Goal: Task Accomplishment & Management: Manage account settings

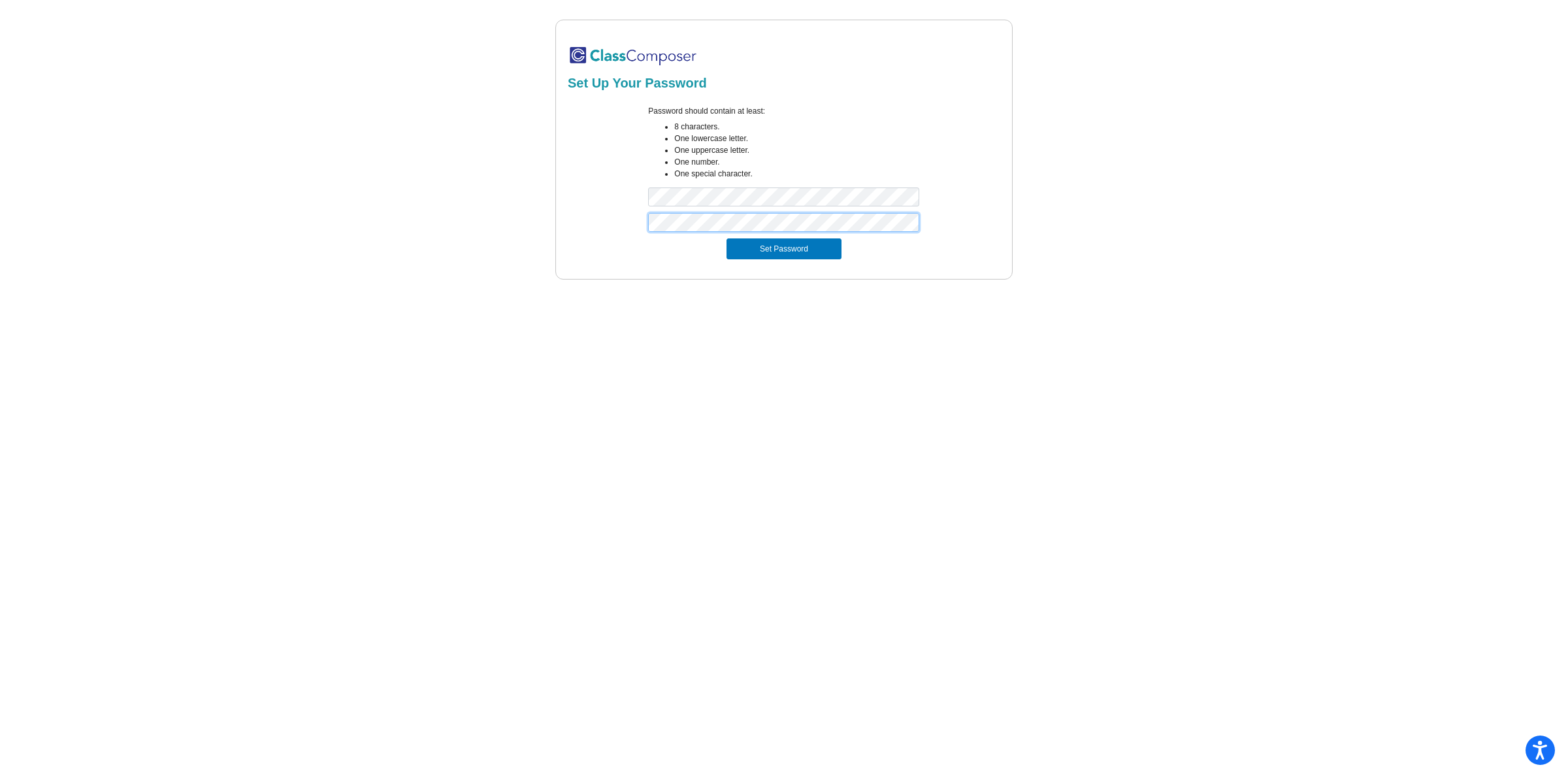
click at [726, 238] on button "Set Password" at bounding box center [784, 249] width 115 height 21
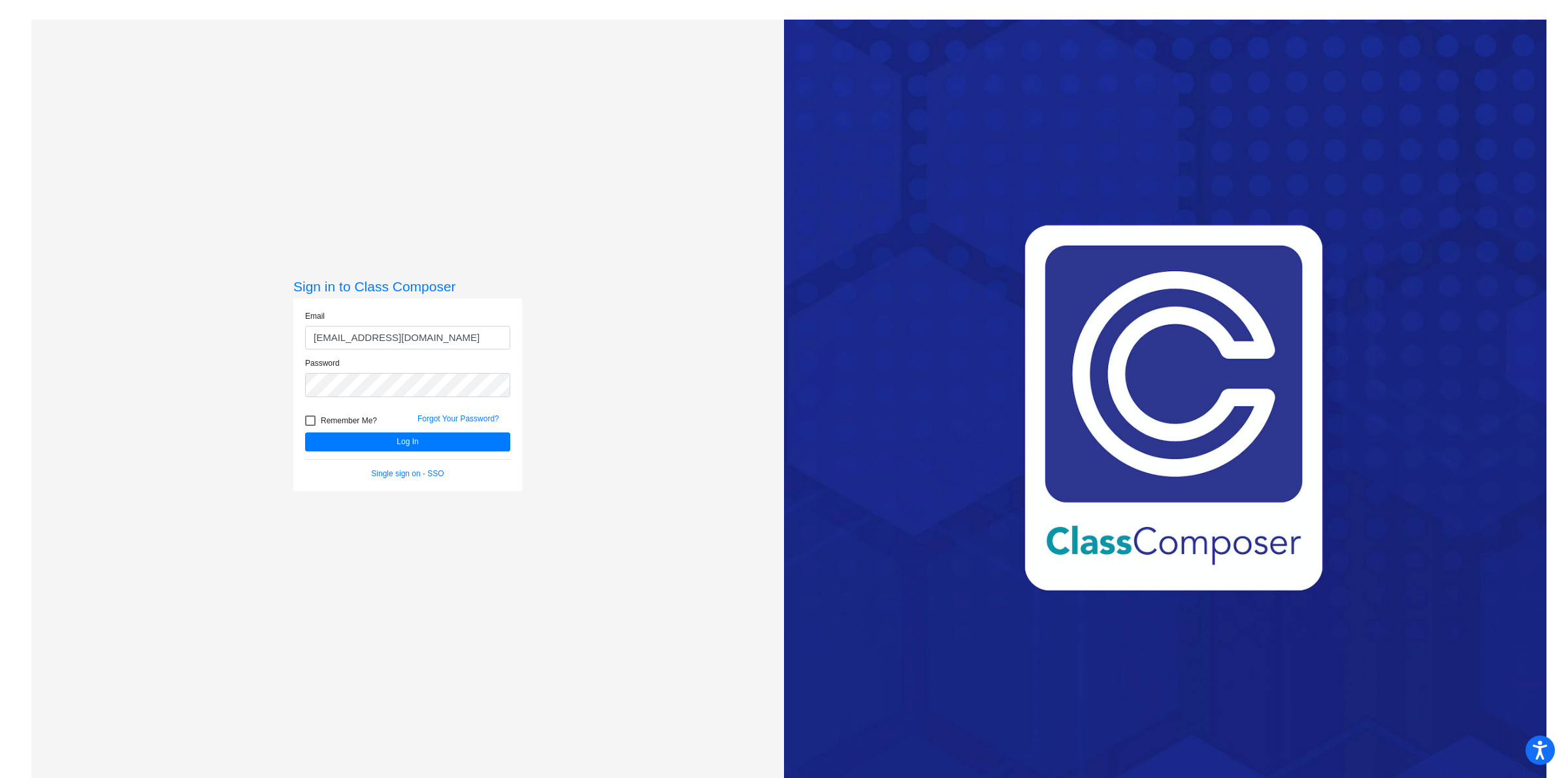
drag, startPoint x: 360, startPoint y: 338, endPoint x: 260, endPoint y: 347, distance: 100.4
click at [260, 347] on div "Sign in to Class Composer Email [EMAIL_ADDRESS][DOMAIN_NAME] Password Remember …" at bounding box center [408, 408] width 753 height 778
type input "[EMAIL_ADDRESS][DOMAIN_NAME]"
click at [305, 432] on button "Log In" at bounding box center [407, 442] width 205 height 19
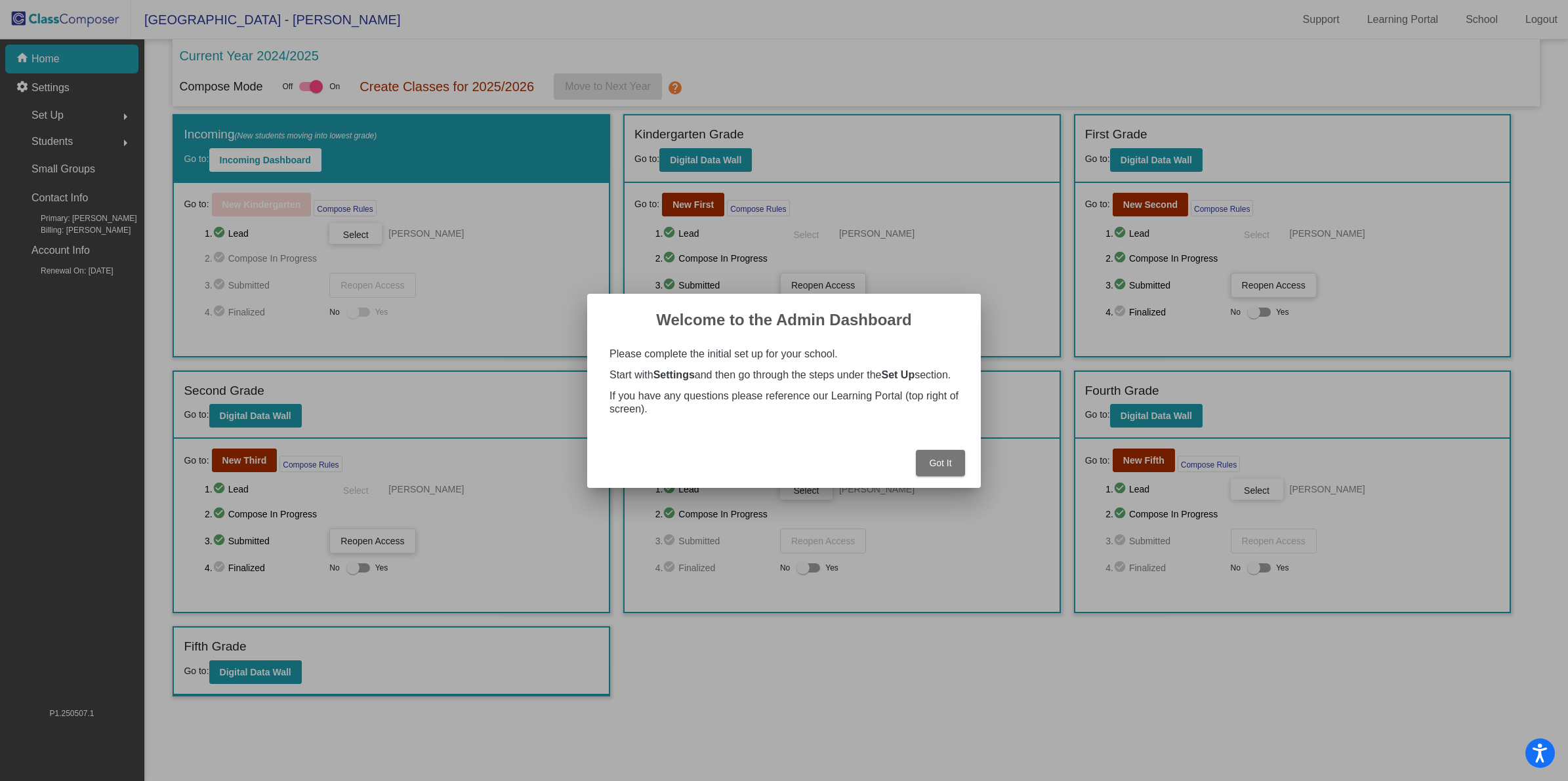
click at [935, 468] on span "Got It" at bounding box center [940, 463] width 22 height 10
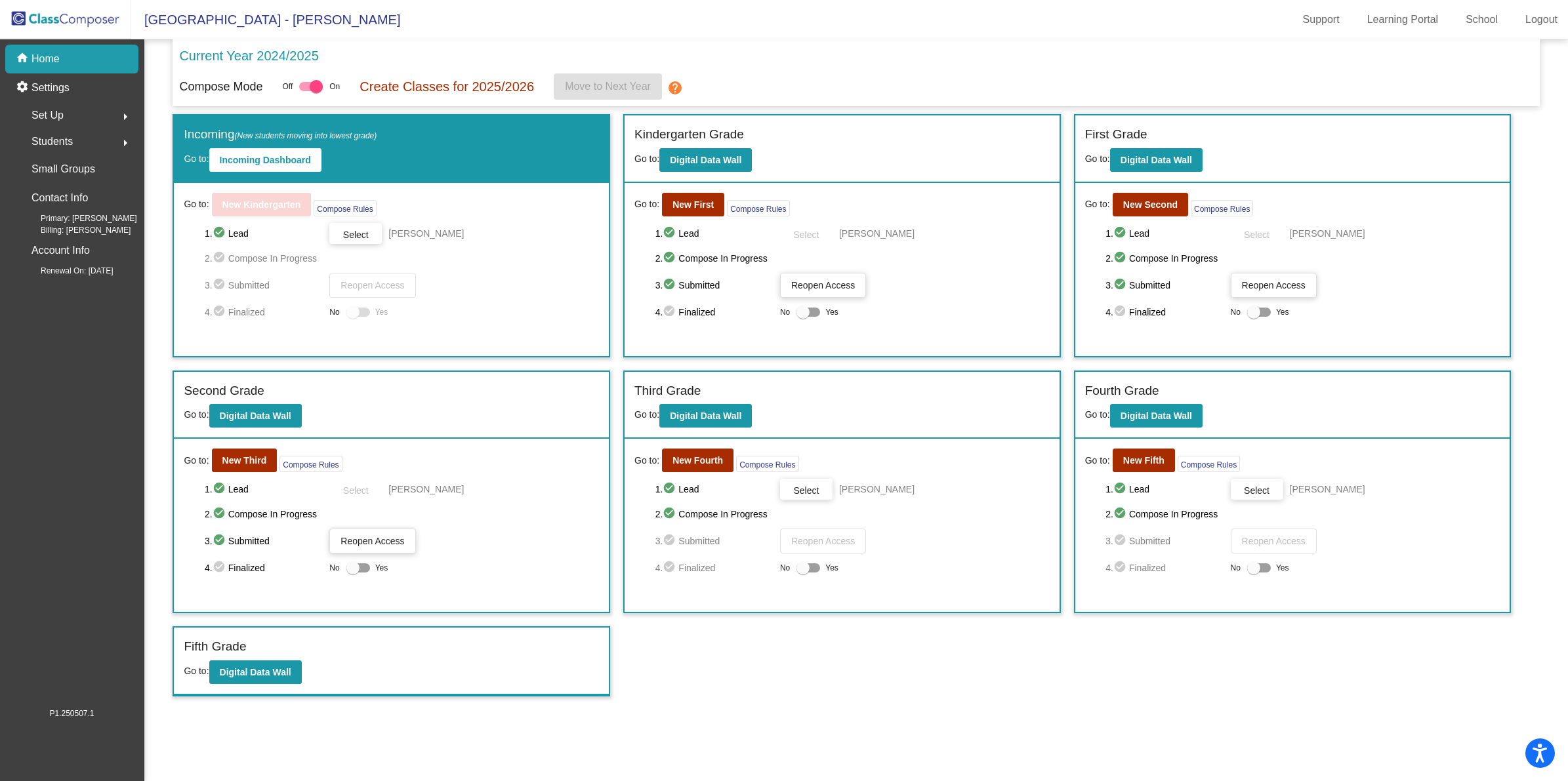
scroll to position [1, 0]
